Goal: Use online tool/utility: Use online tool/utility

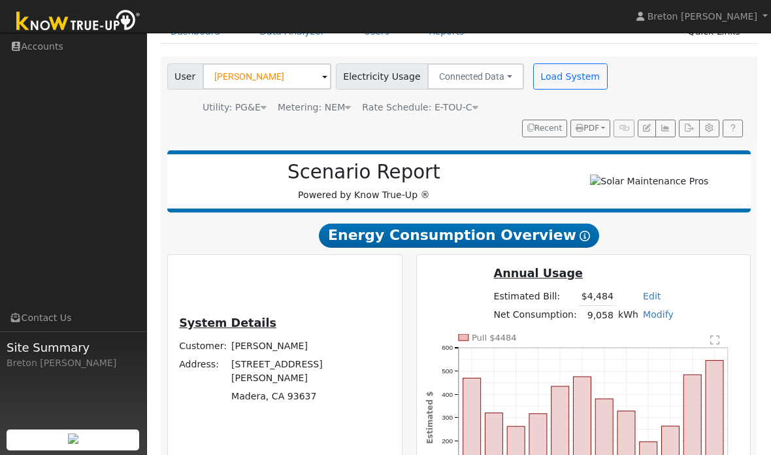
scroll to position [57, 0]
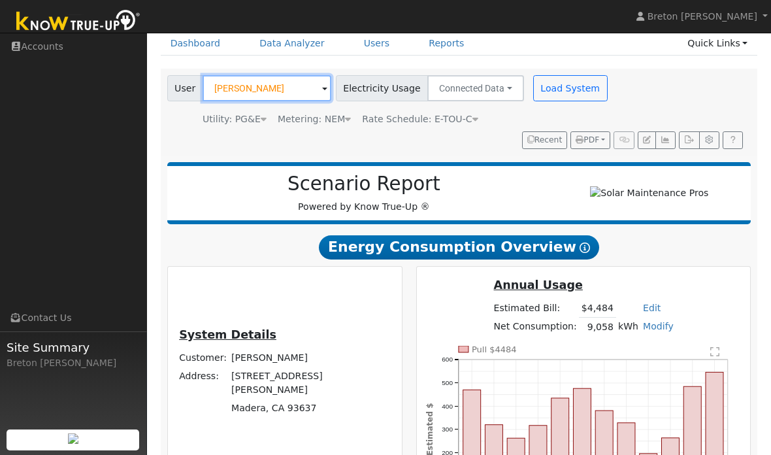
click at [299, 88] on input "[PERSON_NAME]" at bounding box center [267, 88] width 129 height 26
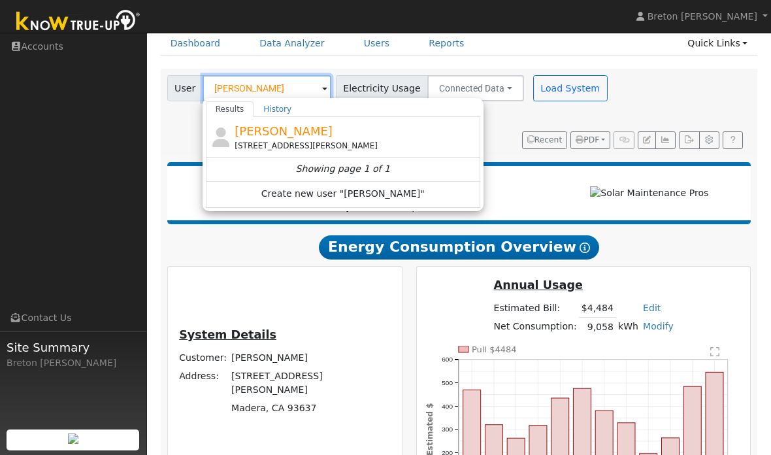
click at [272, 82] on input "[PERSON_NAME]" at bounding box center [267, 88] width 129 height 26
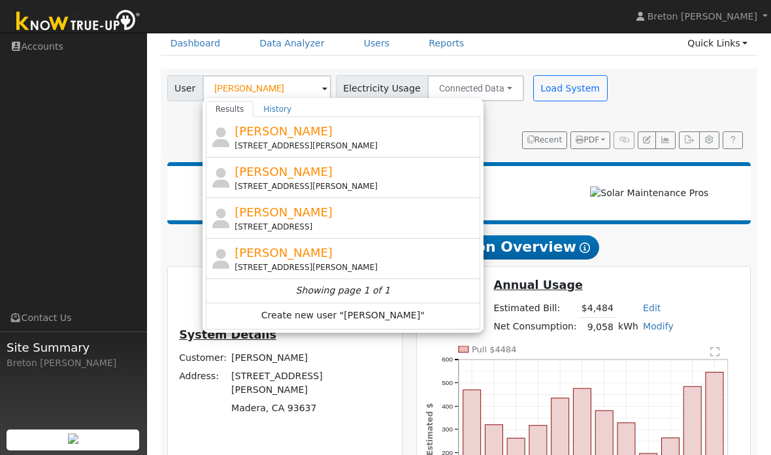
click at [318, 216] on div "[PERSON_NAME] [STREET_ADDRESS]" at bounding box center [356, 217] width 242 height 29
type input "[PERSON_NAME]"
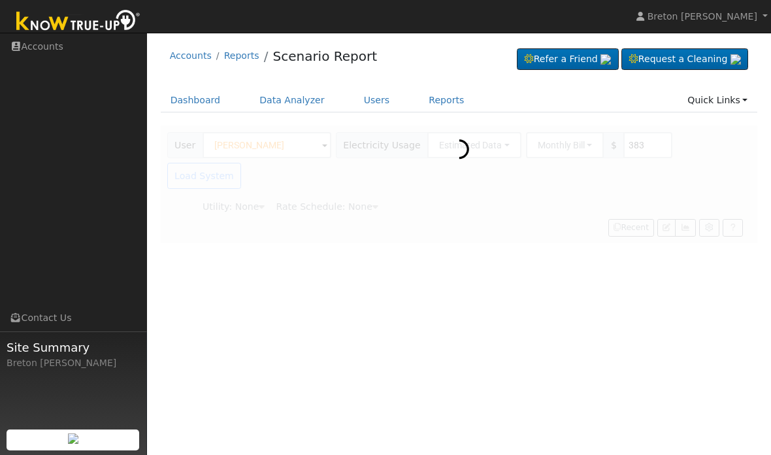
scroll to position [0, 0]
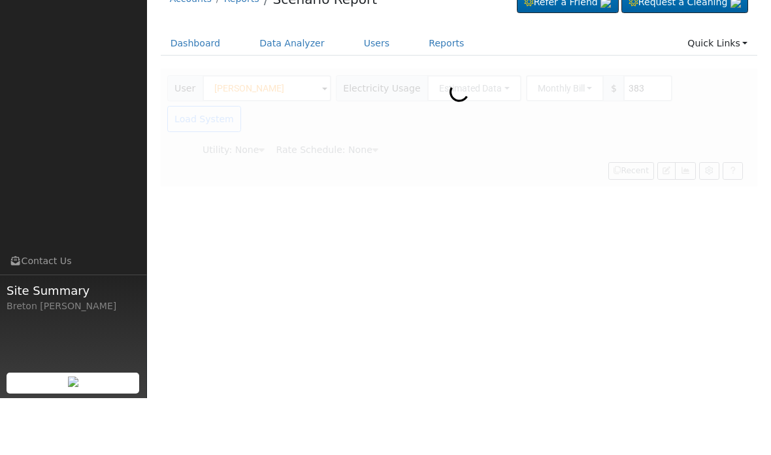
type input "Pacific Gas & Electric"
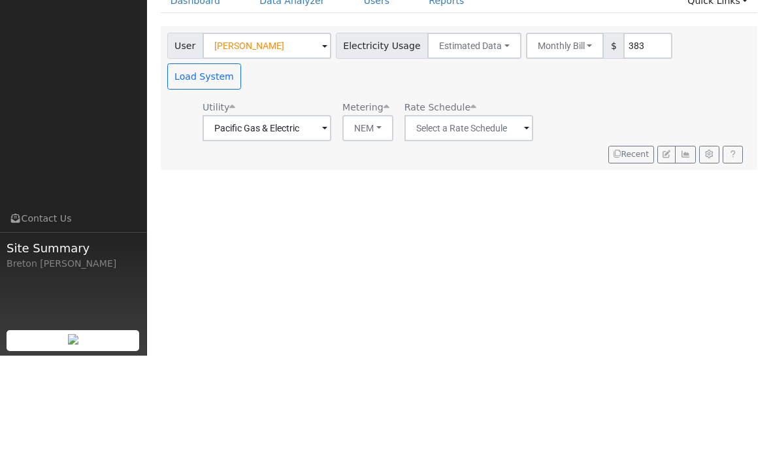
click at [327, 221] on span at bounding box center [324, 228] width 5 height 15
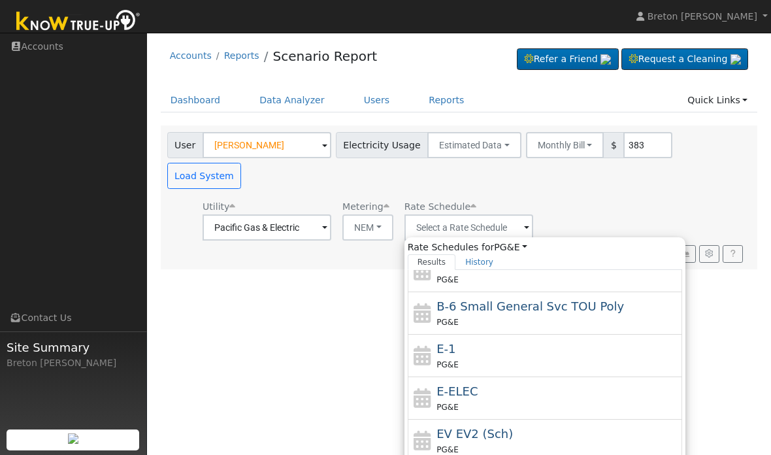
click at [504, 400] on div "PG&E" at bounding box center [558, 407] width 242 height 14
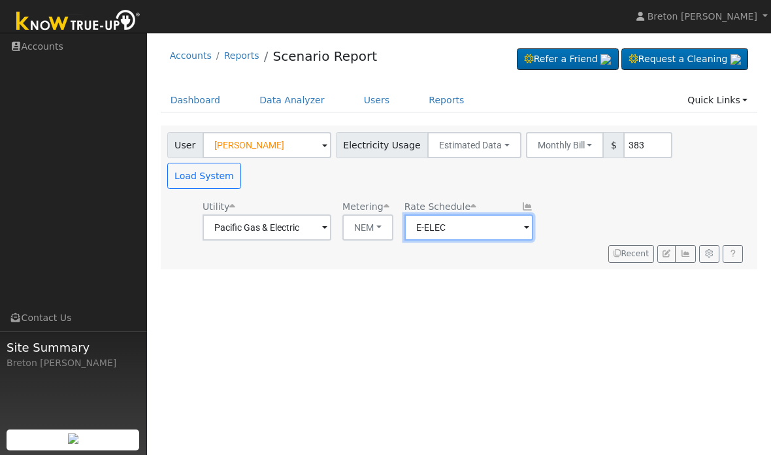
click at [331, 214] on input "E-ELEC" at bounding box center [267, 227] width 129 height 26
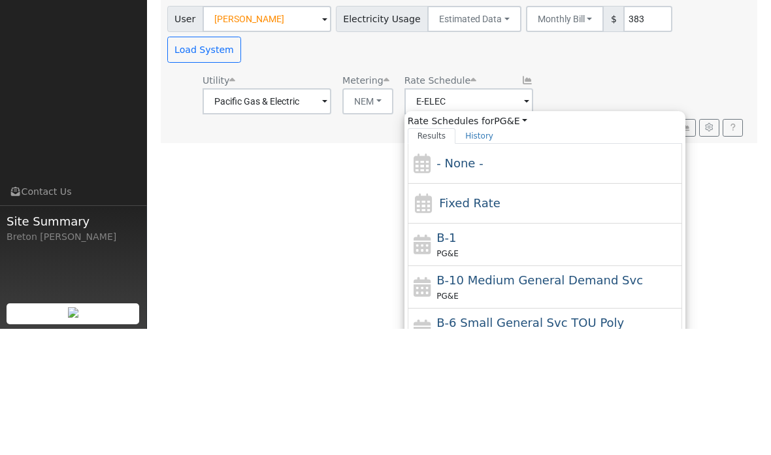
scroll to position [126, 0]
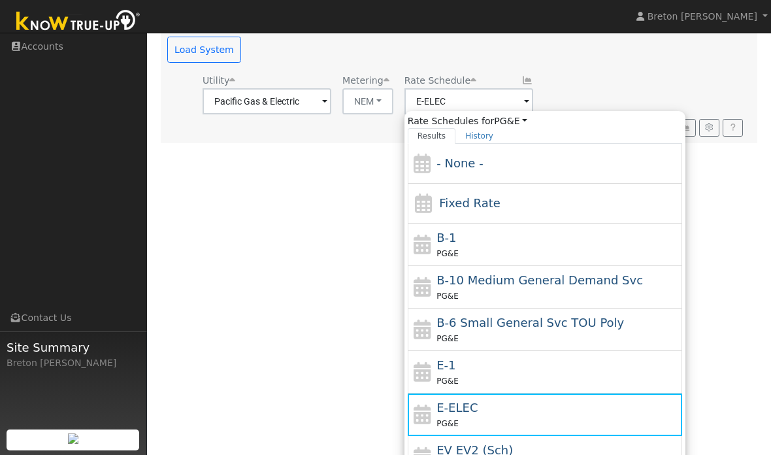
click at [520, 374] on div "PG&E" at bounding box center [558, 381] width 242 height 14
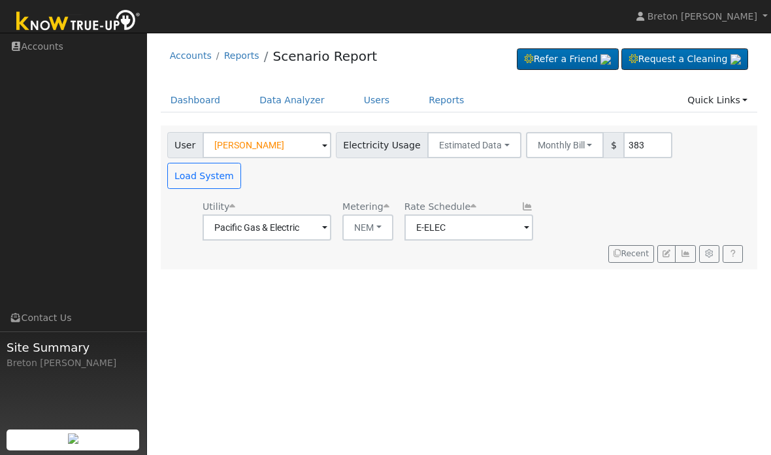
type input "E-1"
click at [478, 144] on button "Estimated Data" at bounding box center [474, 145] width 94 height 26
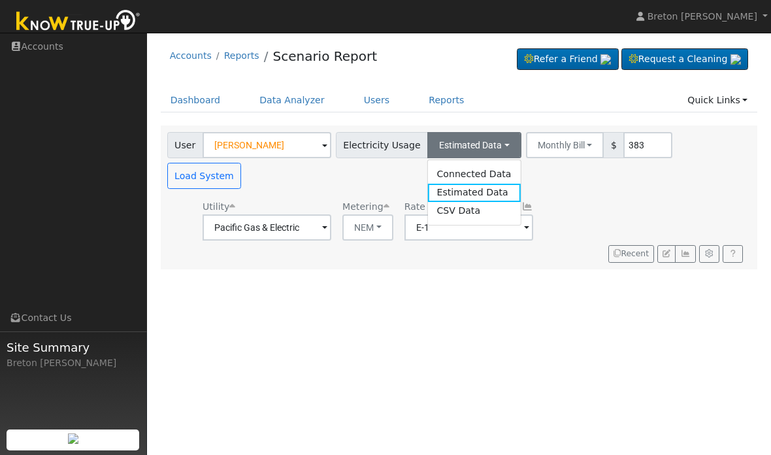
click at [480, 173] on link "Connected Data" at bounding box center [473, 174] width 93 height 18
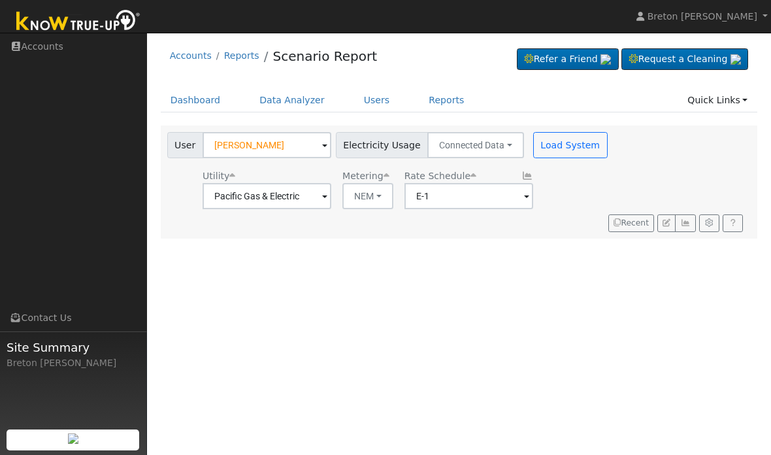
click at [559, 148] on button "Load System" at bounding box center [570, 145] width 74 height 26
